Goal: Browse casually

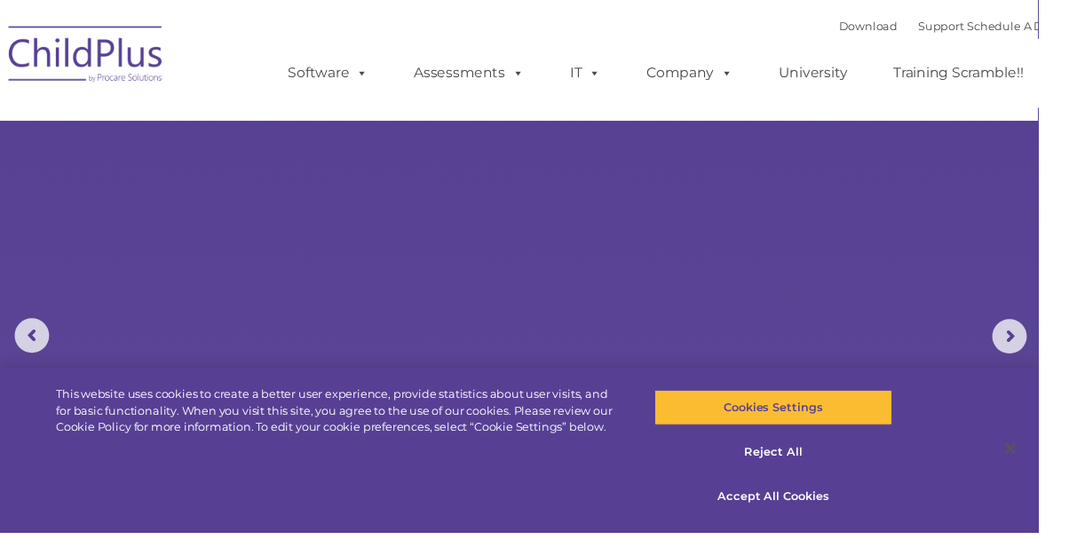
select select "MEDIUM"
type input ""
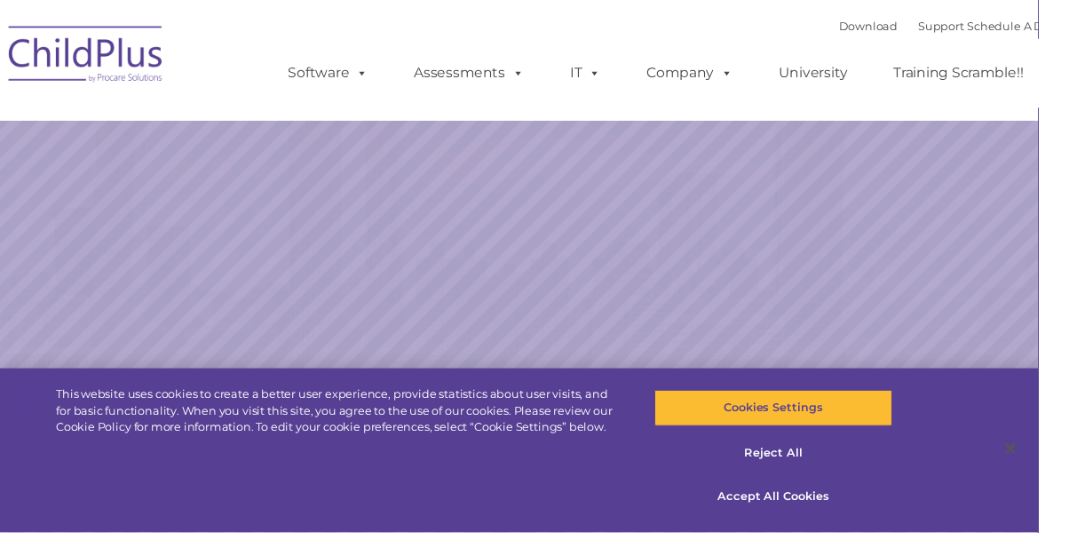
select select "MEDIUM"
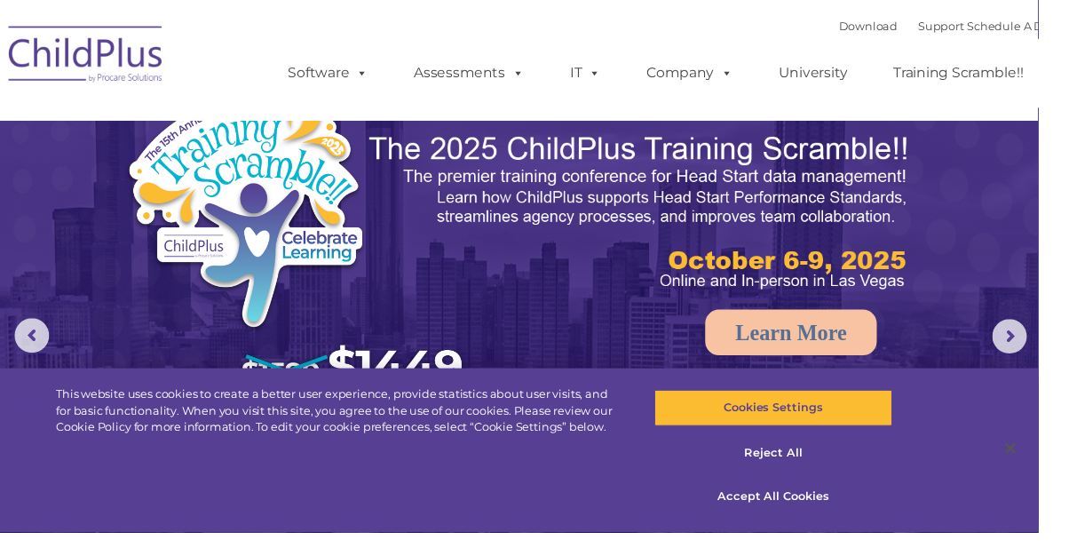
click at [1082, 291] on h4 "Follow Us" at bounding box center [963, 278] width 249 height 25
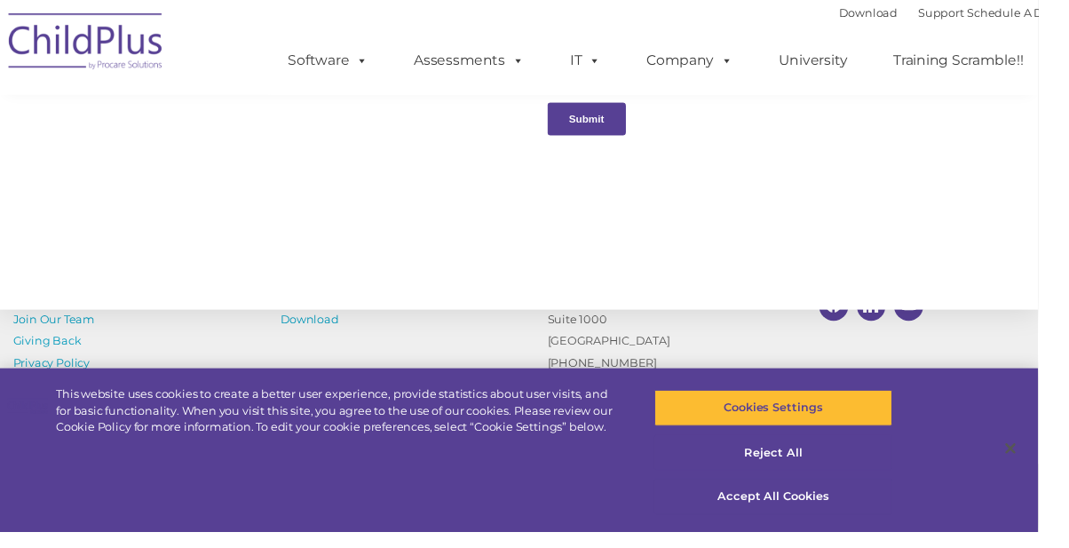
scroll to position [2062, 0]
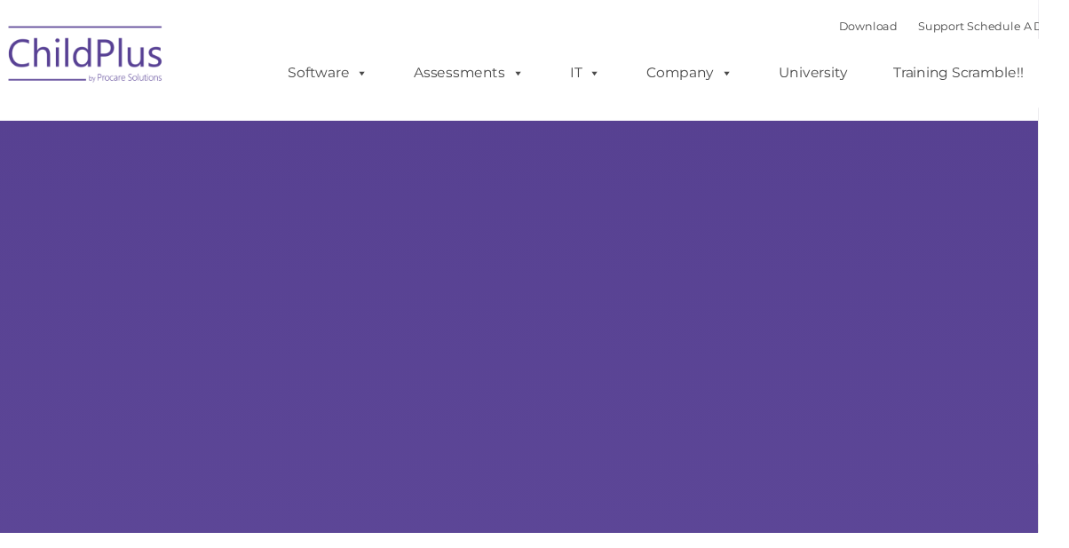
type input ""
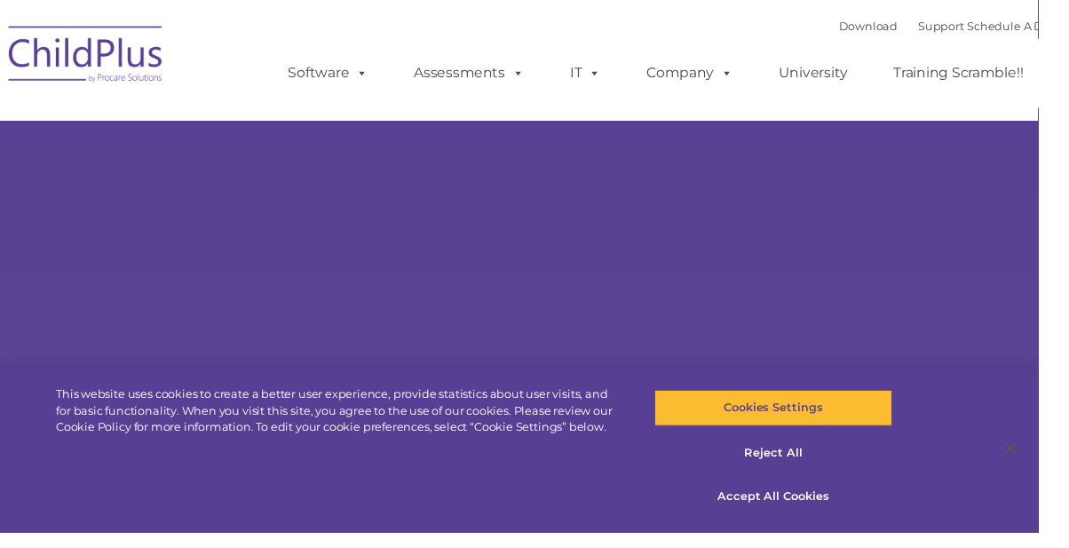
select select "MEDIUM"
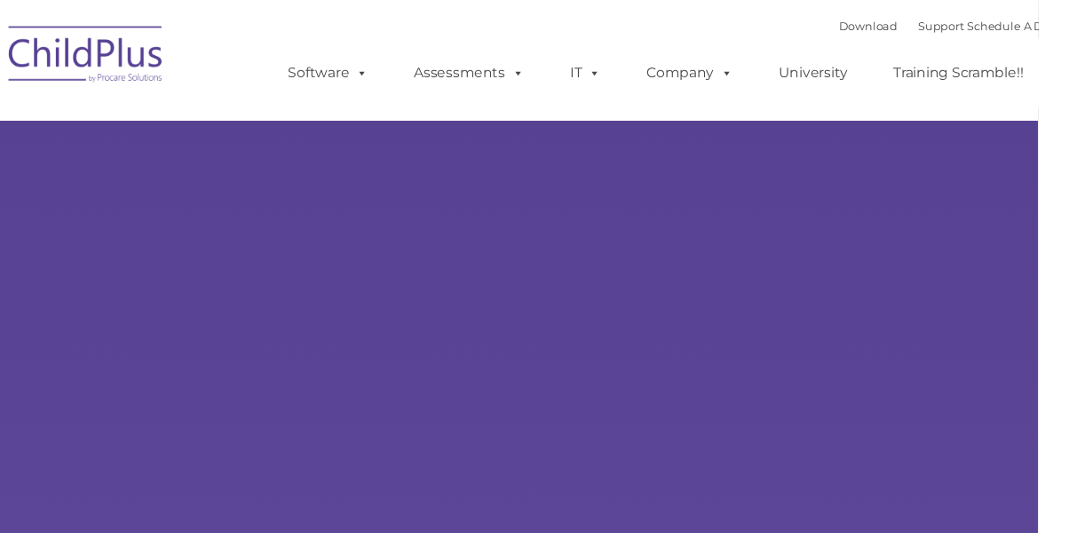
type input ""
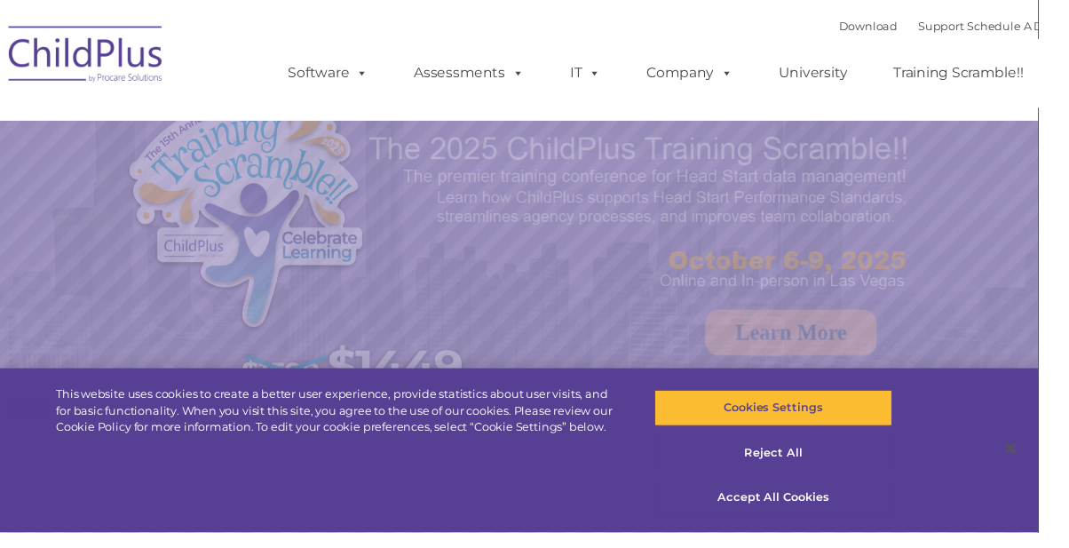
select select "MEDIUM"
